Goal: Task Accomplishment & Management: Use online tool/utility

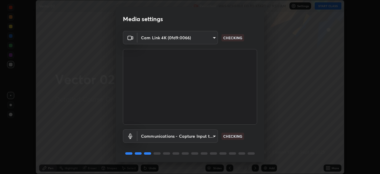
scroll to position [21, 0]
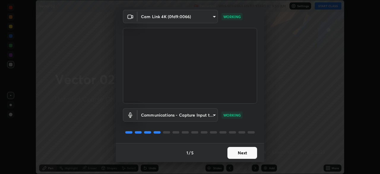
click at [248, 152] on button "Next" at bounding box center [242, 153] width 30 height 12
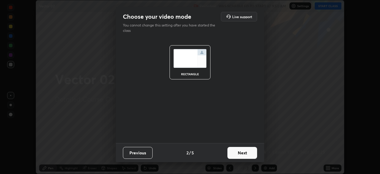
click at [249, 153] on button "Next" at bounding box center [242, 153] width 30 height 12
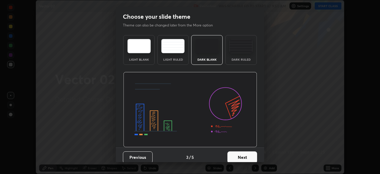
click at [248, 155] on button "Next" at bounding box center [242, 157] width 30 height 12
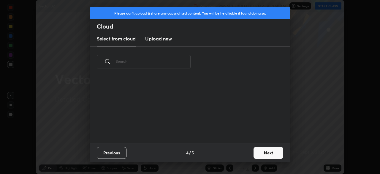
scroll to position [2, 3]
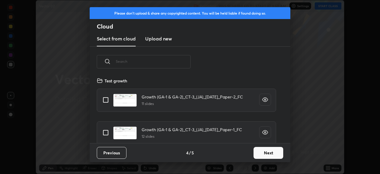
click at [267, 154] on button "Next" at bounding box center [269, 153] width 30 height 12
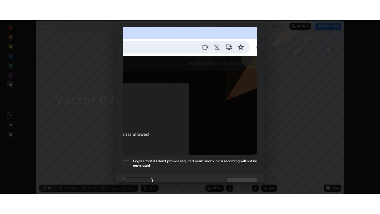
scroll to position [142, 0]
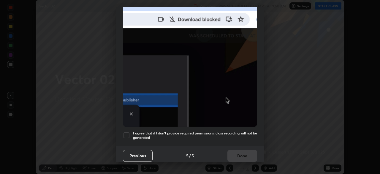
click at [126, 132] on div at bounding box center [126, 135] width 7 height 7
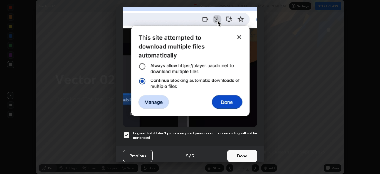
click at [245, 150] on button "Done" at bounding box center [242, 156] width 30 height 12
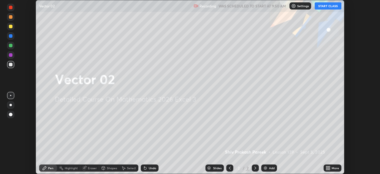
click at [326, 5] on button "START CLASS" at bounding box center [328, 5] width 27 height 7
click at [266, 170] on img at bounding box center [265, 167] width 5 height 5
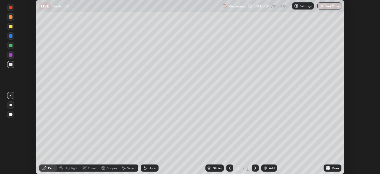
click at [336, 167] on div "More" at bounding box center [335, 167] width 7 height 3
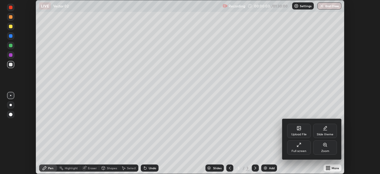
click at [271, 152] on div at bounding box center [190, 87] width 380 height 174
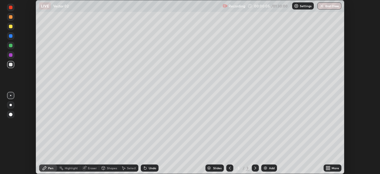
click at [329, 169] on icon at bounding box center [328, 168] width 1 height 1
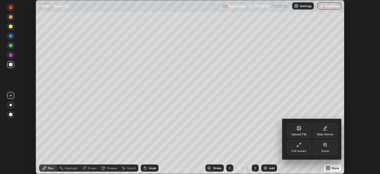
click at [299, 147] on div "Full screen" at bounding box center [299, 147] width 24 height 14
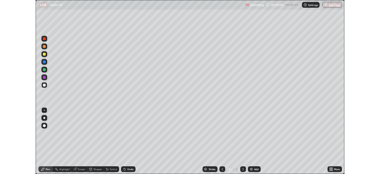
scroll to position [214, 380]
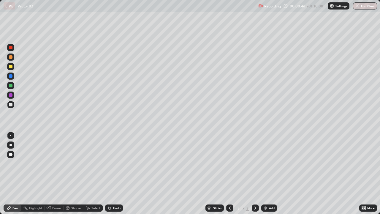
click at [370, 173] on div "More" at bounding box center [370, 207] width 7 height 3
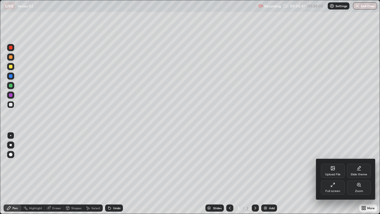
click at [360, 173] on div "Slide theme" at bounding box center [359, 174] width 17 height 3
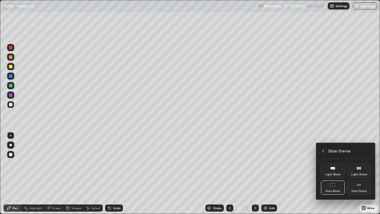
click at [358, 173] on rect at bounding box center [359, 185] width 4 height 2
click at [324, 150] on icon at bounding box center [323, 150] width 5 height 5
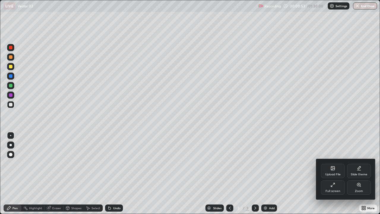
click at [253, 173] on div at bounding box center [190, 107] width 380 height 214
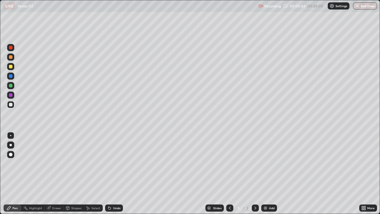
click at [229, 173] on icon at bounding box center [229, 207] width 5 height 5
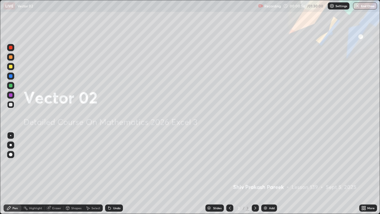
click at [255, 173] on icon at bounding box center [255, 207] width 5 height 5
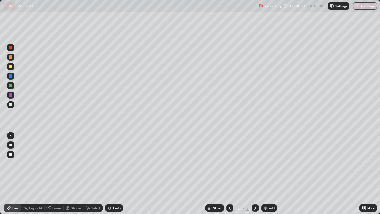
click at [368, 173] on div "More" at bounding box center [370, 207] width 7 height 3
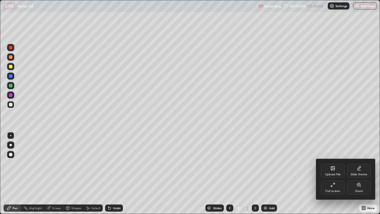
click at [360, 172] on div "Slide theme" at bounding box center [359, 171] width 24 height 14
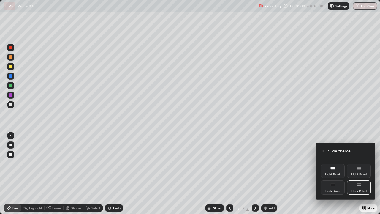
click at [351, 173] on div "Dark Ruled" at bounding box center [359, 187] width 24 height 14
click at [323, 151] on icon at bounding box center [323, 150] width 5 height 5
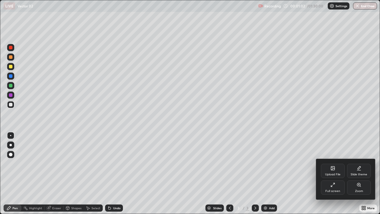
click at [268, 173] on div at bounding box center [190, 107] width 380 height 214
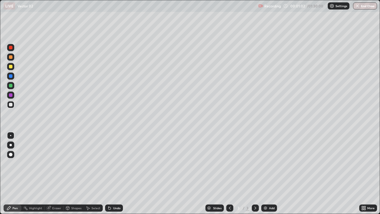
click at [269, 173] on div "Add" at bounding box center [272, 207] width 6 height 3
click at [10, 49] on div at bounding box center [11, 48] width 4 height 4
click at [110, 173] on icon at bounding box center [109, 207] width 5 height 5
click at [113, 173] on div "Undo" at bounding box center [116, 207] width 7 height 3
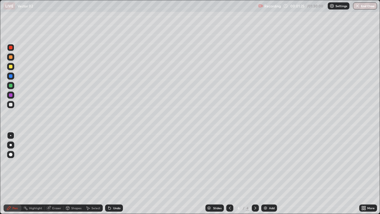
click at [114, 173] on div "Undo" at bounding box center [116, 207] width 7 height 3
click at [113, 173] on div "Undo" at bounding box center [116, 207] width 7 height 3
click at [115, 173] on div "Undo" at bounding box center [116, 207] width 7 height 3
click at [11, 154] on div at bounding box center [11, 155] width 4 height 4
click at [114, 173] on div "Undo" at bounding box center [114, 207] width 18 height 7
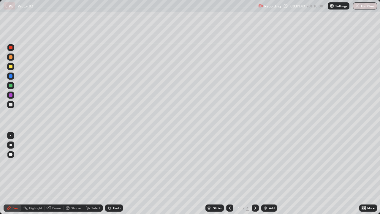
click at [118, 173] on div "Undo" at bounding box center [116, 207] width 7 height 3
click at [116, 173] on div "Undo" at bounding box center [116, 207] width 7 height 3
click at [365, 173] on icon at bounding box center [364, 206] width 1 height 1
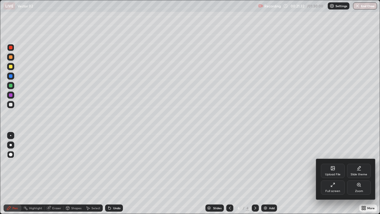
click at [329, 173] on div "Full screen" at bounding box center [333, 187] width 24 height 14
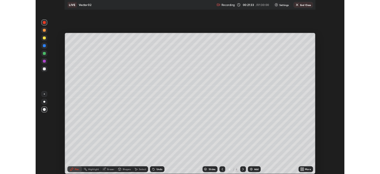
scroll to position [29520, 29314]
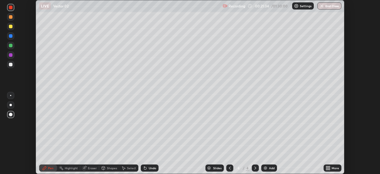
click at [328, 9] on button "End Class" at bounding box center [329, 5] width 24 height 7
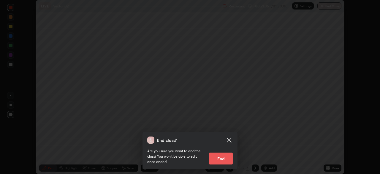
click at [225, 156] on button "End" at bounding box center [221, 158] width 24 height 12
